Goal: Find specific page/section: Find specific page/section

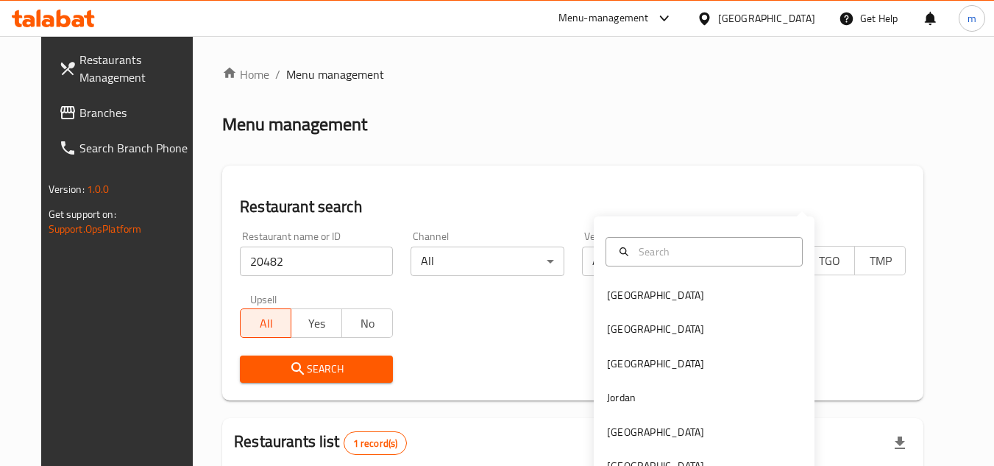
scroll to position [178, 0]
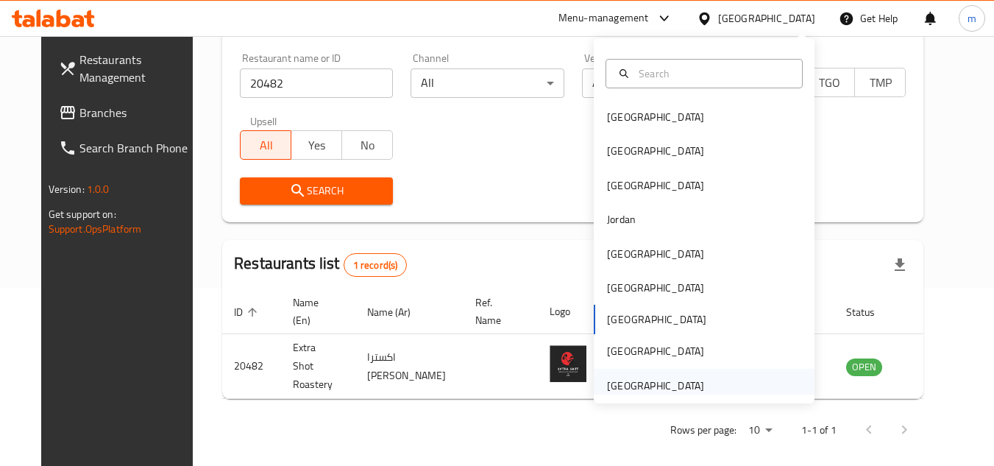
click at [623, 386] on div "[GEOGRAPHIC_DATA]" at bounding box center [655, 385] width 97 height 16
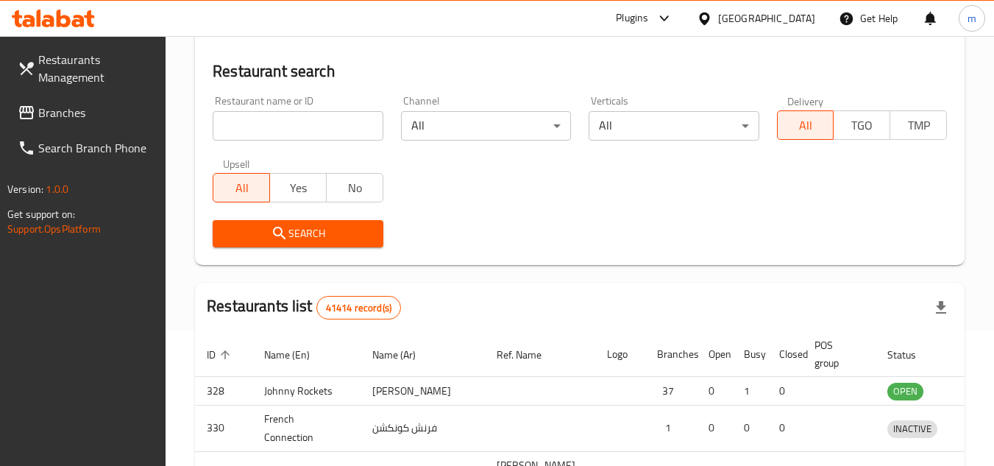
scroll to position [178, 0]
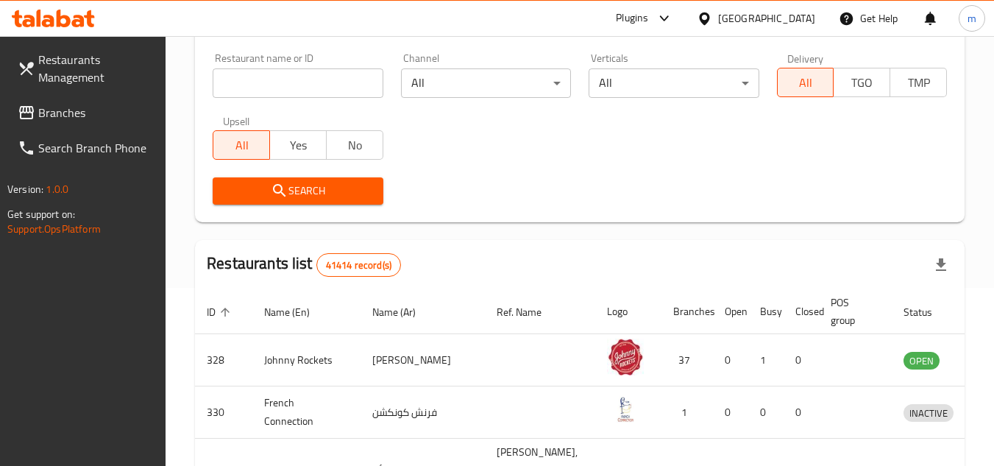
click at [82, 107] on span "Branches" at bounding box center [96, 113] width 116 height 18
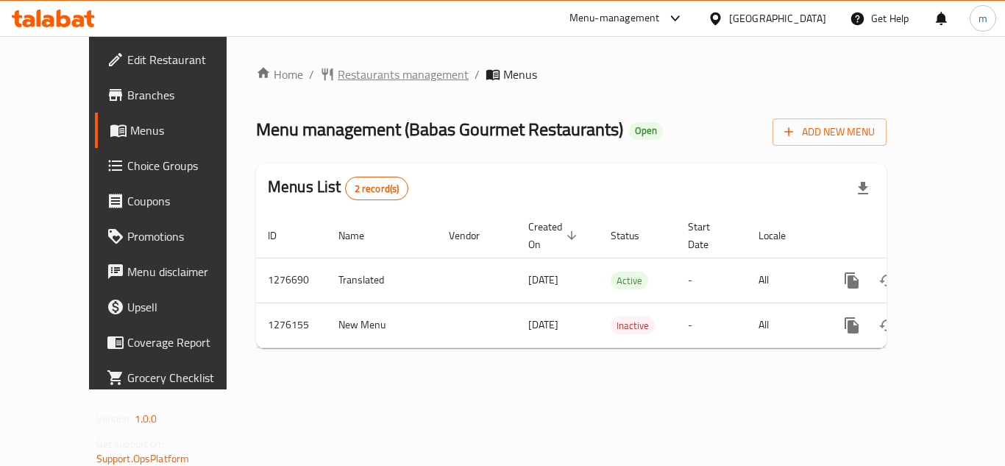
click at [380, 77] on span "Restaurants management" at bounding box center [403, 74] width 131 height 18
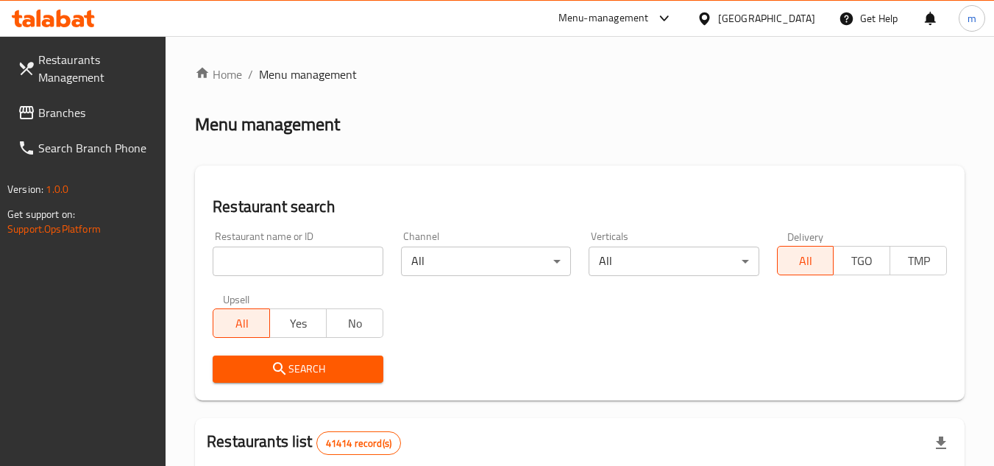
click at [266, 267] on input "search" at bounding box center [298, 261] width 170 height 29
paste input "691907"
type input "691907"
click at [232, 371] on span "Search" at bounding box center [297, 369] width 146 height 18
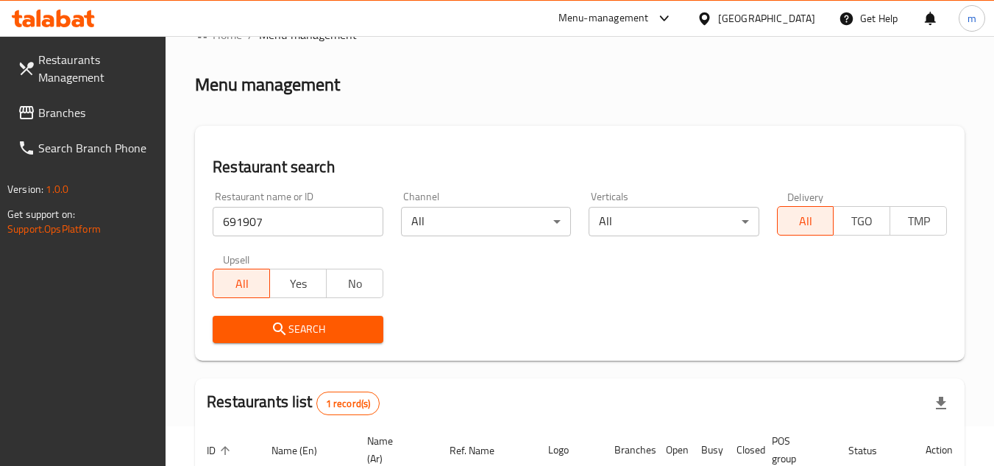
scroll to position [191, 0]
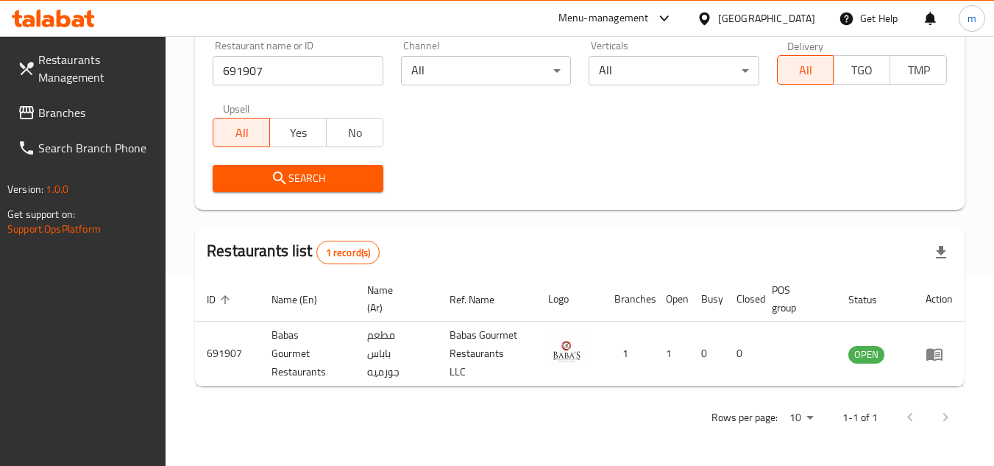
click at [779, 24] on div "[GEOGRAPHIC_DATA]" at bounding box center [766, 18] width 97 height 16
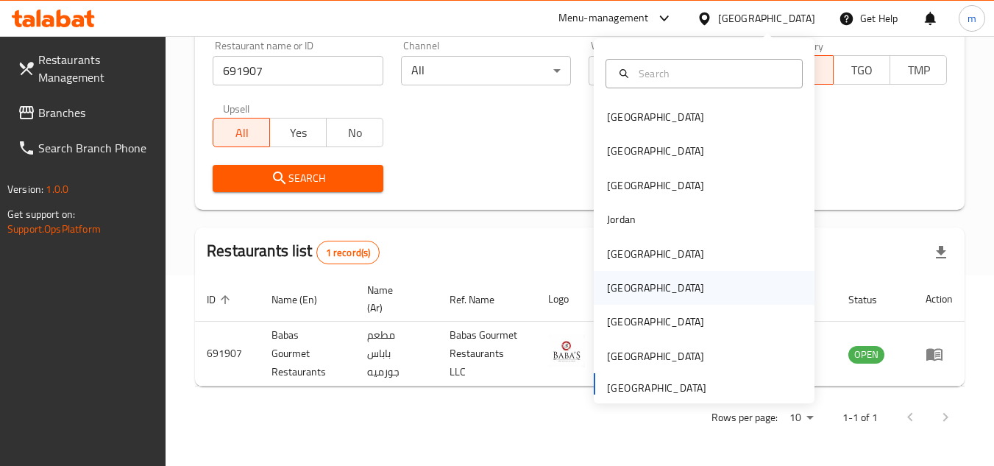
click at [632, 286] on div "[GEOGRAPHIC_DATA]" at bounding box center [655, 288] width 121 height 34
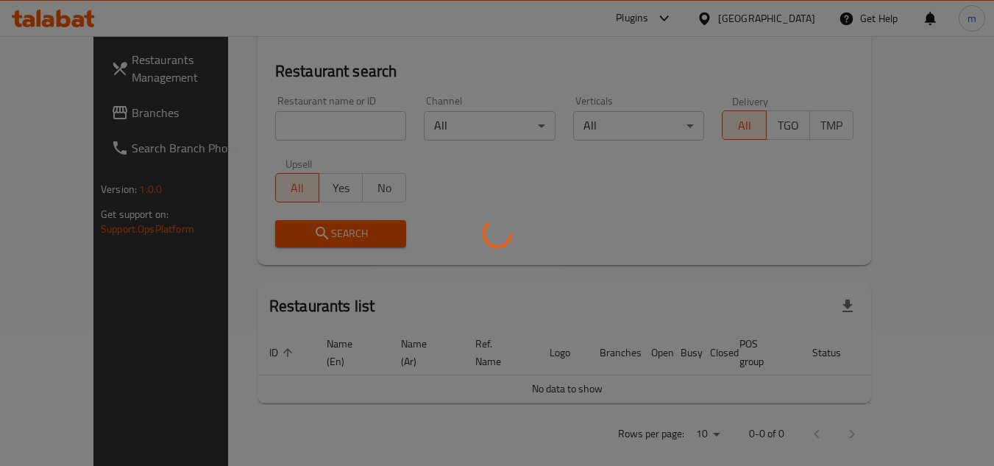
scroll to position [191, 0]
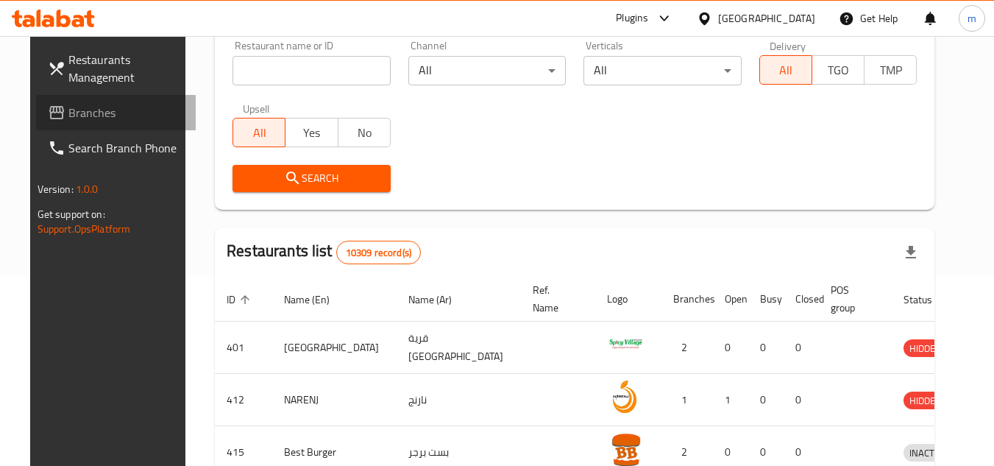
click at [77, 110] on span "Branches" at bounding box center [126, 113] width 116 height 18
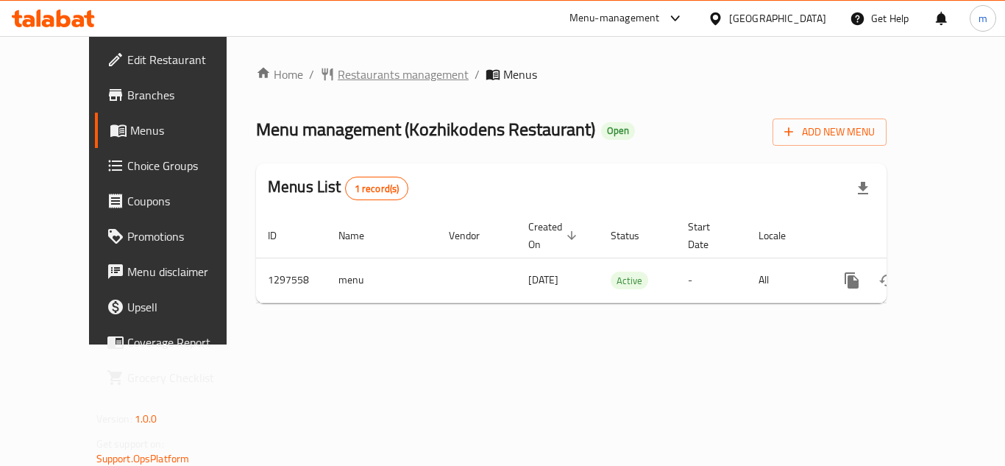
click at [338, 75] on span "Restaurants management" at bounding box center [403, 74] width 131 height 18
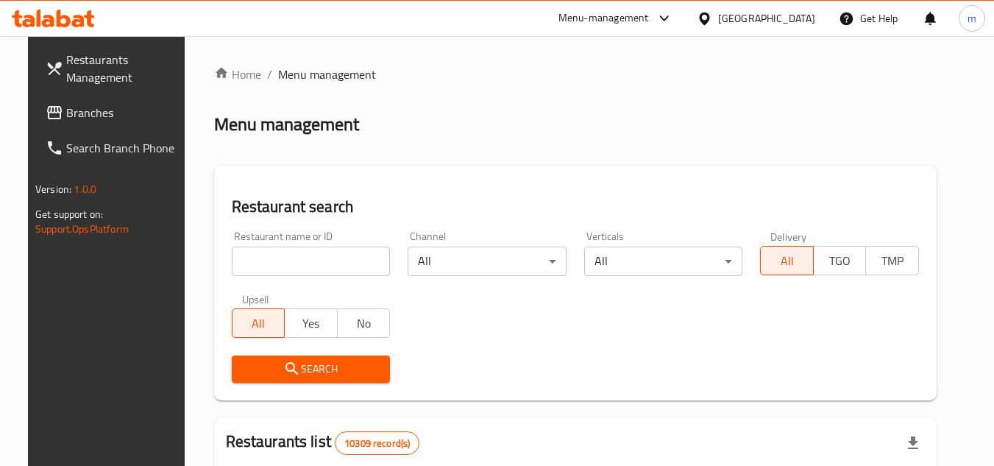
click at [307, 269] on input "search" at bounding box center [311, 261] width 159 height 29
paste input "700543"
type input "700543"
click at [265, 358] on button "Search" at bounding box center [311, 368] width 159 height 27
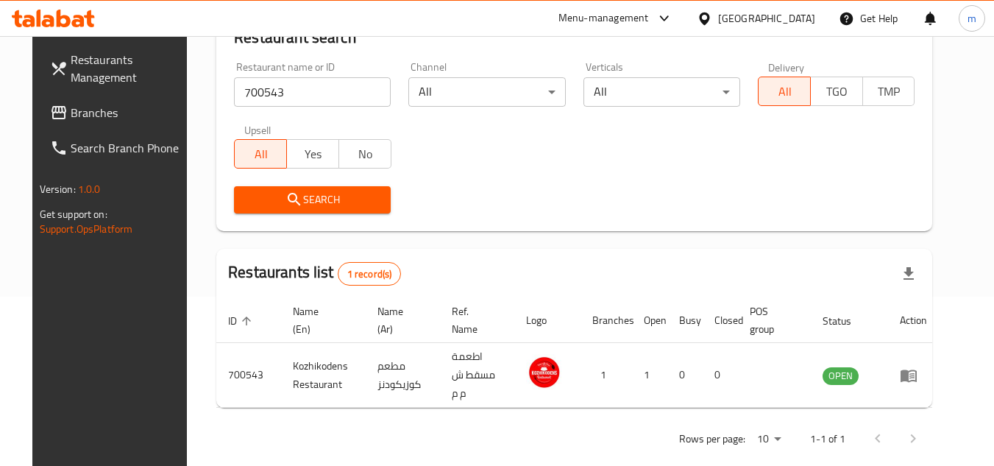
scroll to position [191, 0]
